Goal: Communication & Community: Connect with others

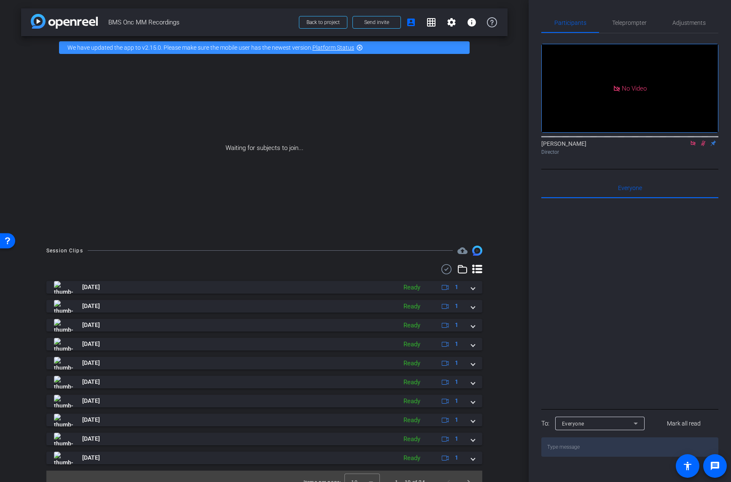
scroll to position [2, 0]
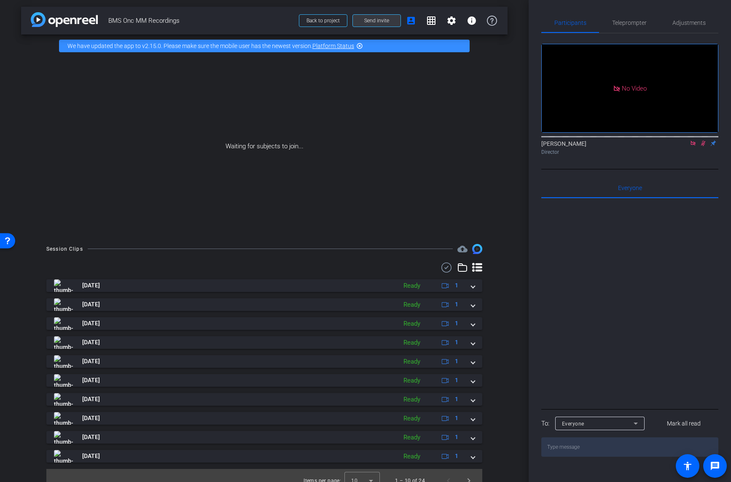
click at [364, 20] on span "Send invite" at bounding box center [376, 20] width 25 height 7
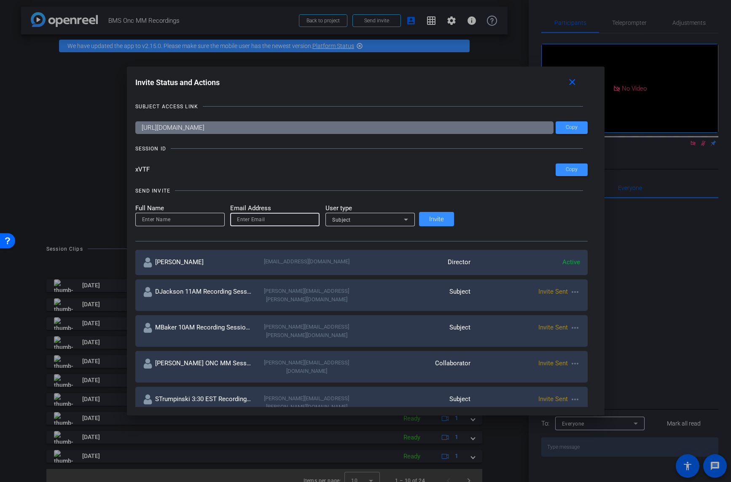
click at [313, 216] on input "email" at bounding box center [275, 220] width 76 height 10
paste input "[PERSON_NAME][EMAIL_ADDRESS][PERSON_NAME][DOMAIN_NAME]"
type input "[PERSON_NAME][EMAIL_ADDRESS][PERSON_NAME][DOMAIN_NAME]"
click at [218, 218] on input at bounding box center [180, 220] width 76 height 10
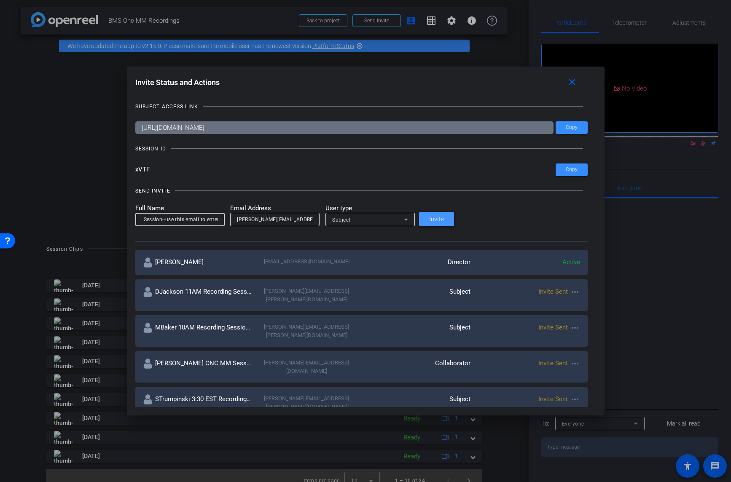
type input "JKinsella 2pm Recording Session--use this email to enter"
click at [444, 220] on span "Invite" at bounding box center [436, 219] width 15 height 6
click at [604, 246] on div at bounding box center [365, 241] width 731 height 482
